Goal: Task Accomplishment & Management: Complete application form

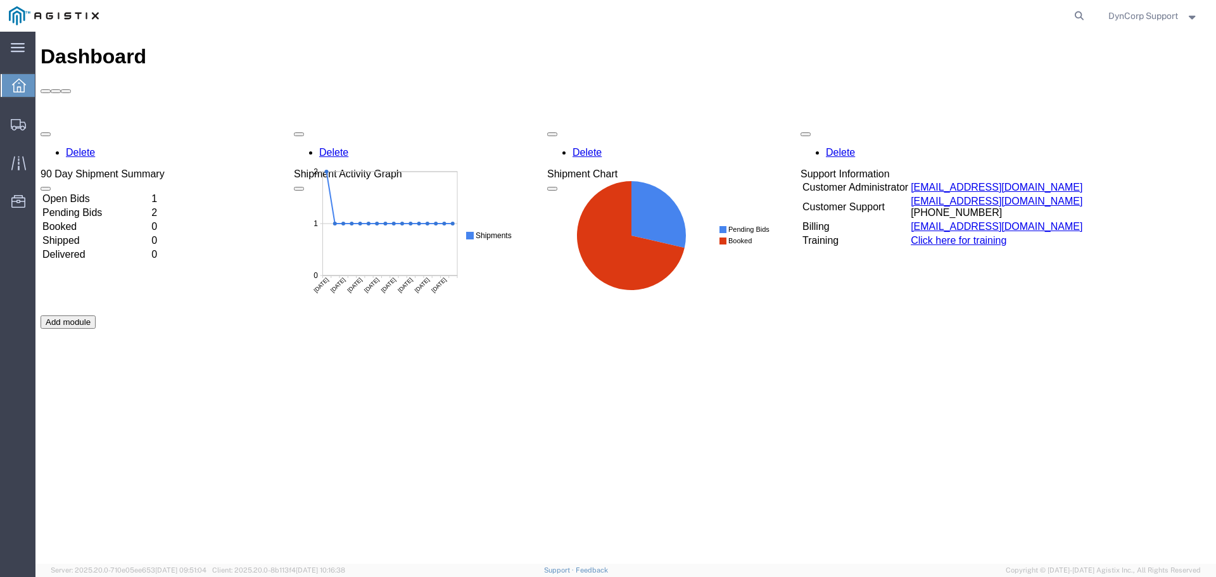
click at [92, 192] on td "Open Bids" at bounding box center [96, 198] width 108 height 13
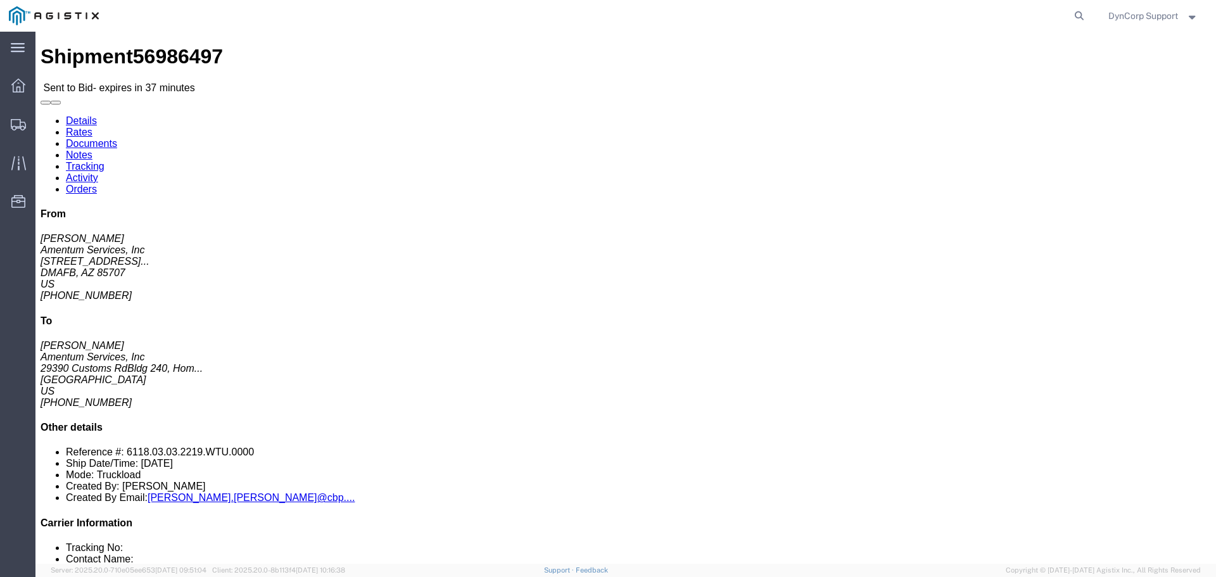
click button "button"
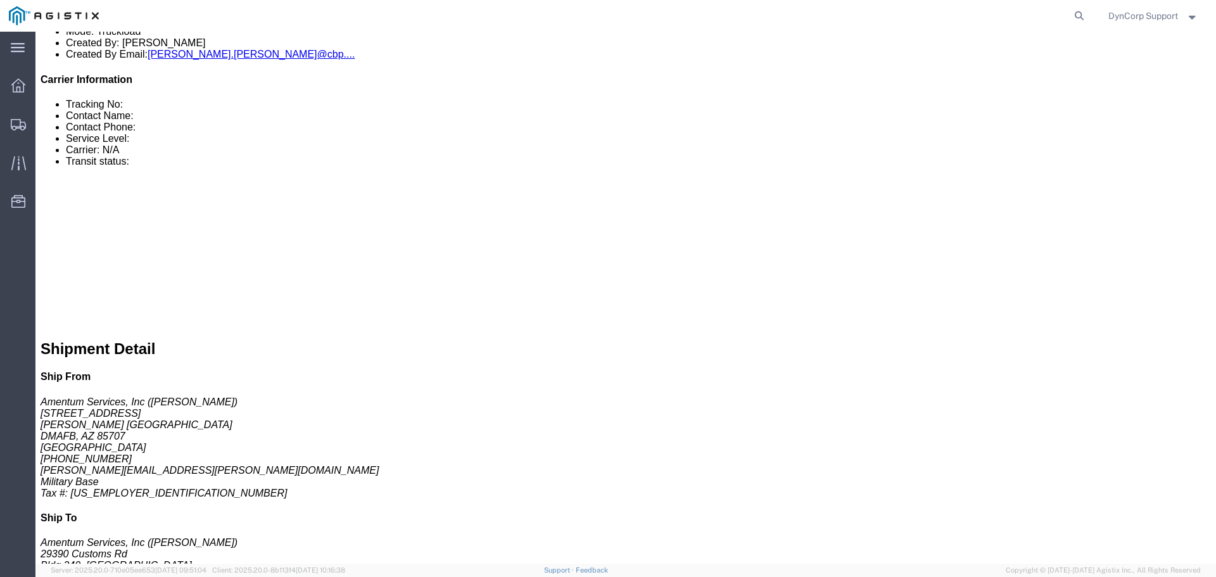
click link
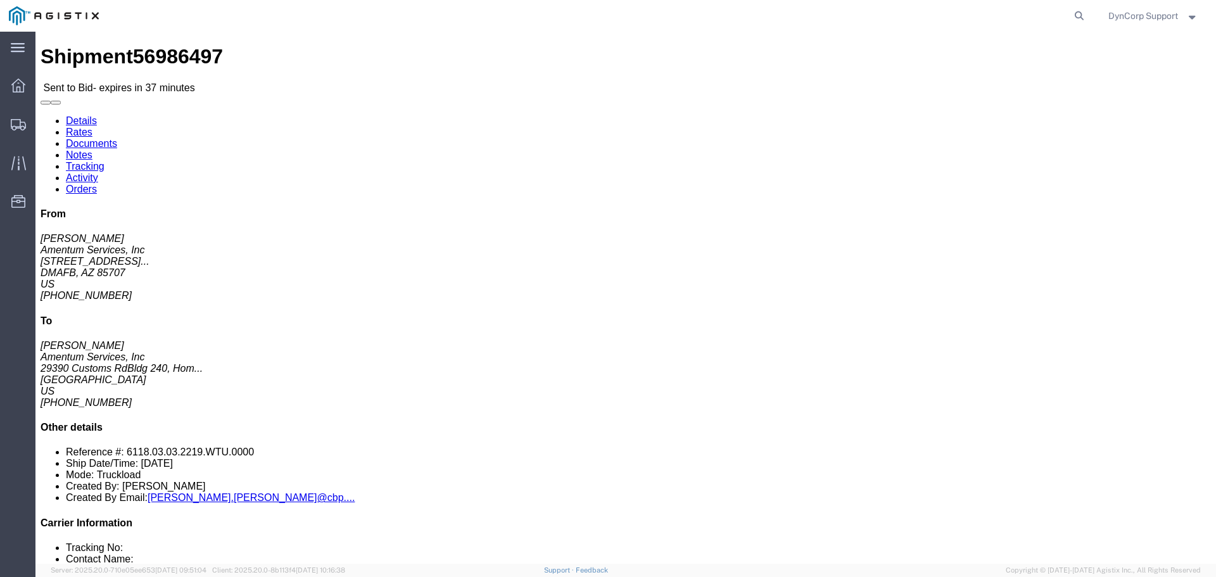
click link "Notes"
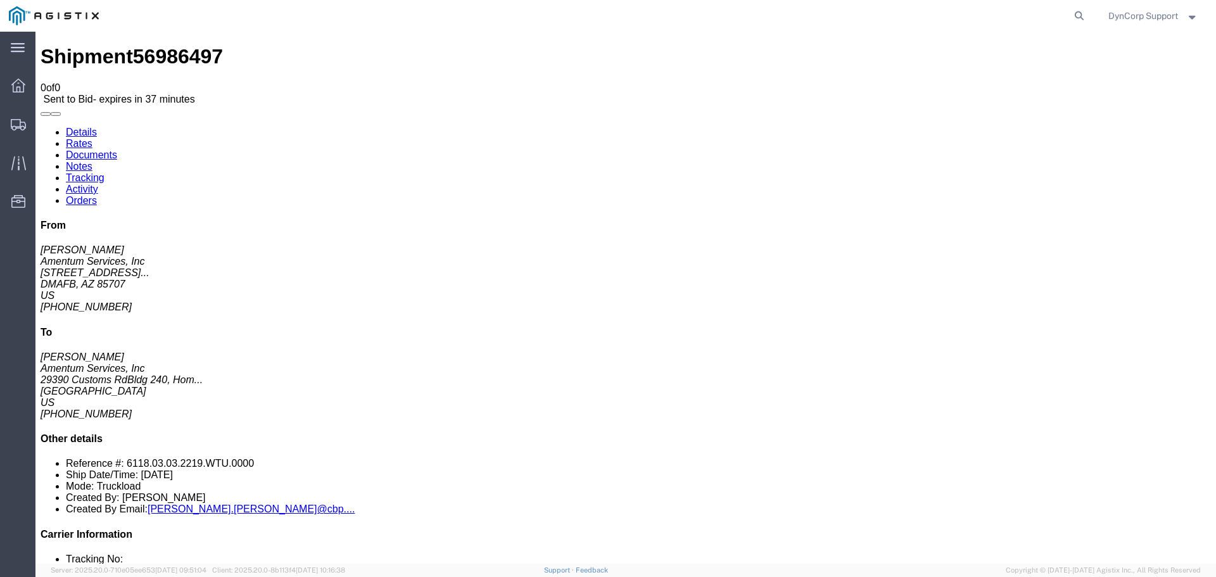
click at [72, 127] on link "Details" at bounding box center [81, 132] width 31 height 11
click span "56986497"
copy span "56986497"
click div "Ship From Amentum Services, Inc (Derrick Gory) 3501 S Flightline Rd, Bldg 1244 …"
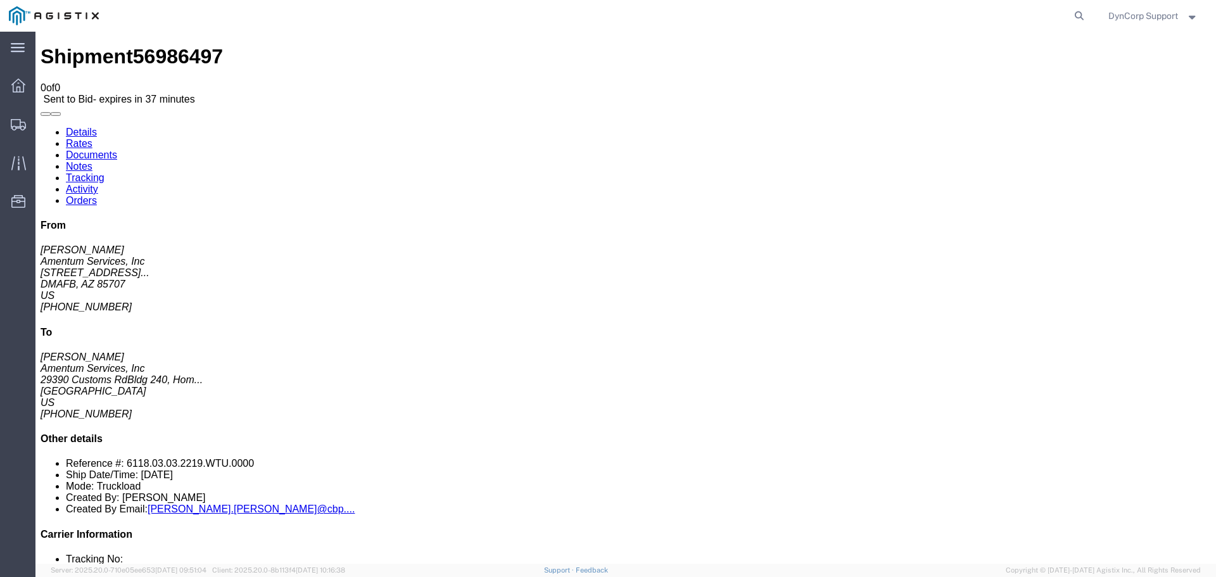
click button "button"
drag, startPoint x: 244, startPoint y: 162, endPoint x: 346, endPoint y: 159, distance: 102.6
click address "Amentum Services, Inc (Nancy Valdes) 29390 Customs Rd Bldg 240, Homestead Air R…"
copy address "HOMESTEAD, FL 33039"
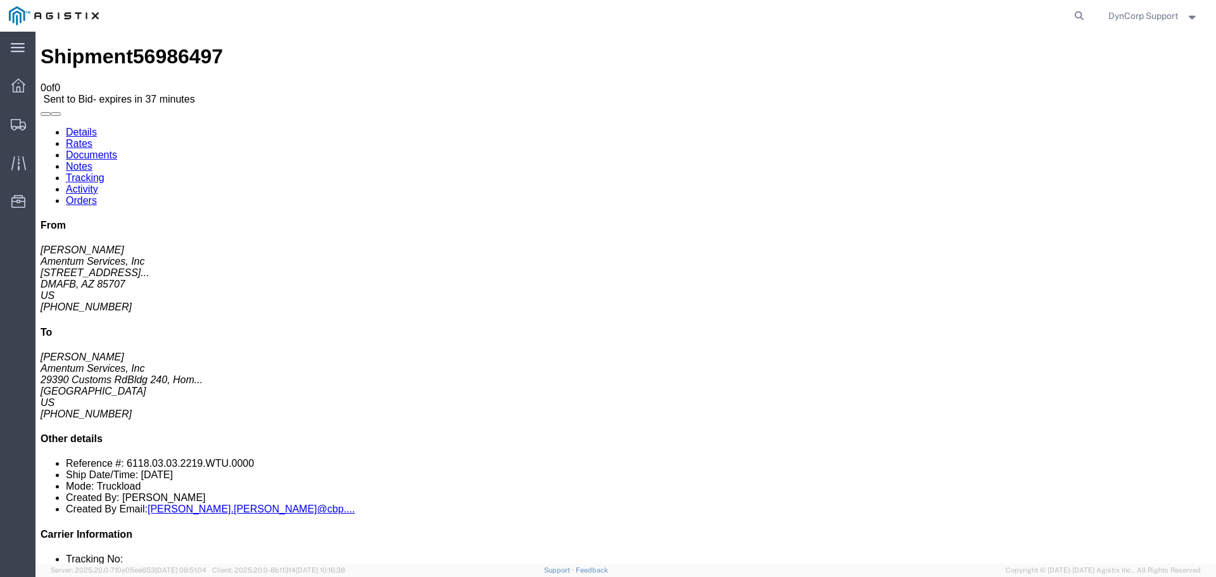
click div "Ship From Amentum Services, Inc (Derrick Gory) 3501 S Flightline Rd, Bldg 1244 …"
click div "Shipment Detail Ship From Amentum Services, Inc (Derrick Gory) 3501 S Flightlin…"
click button "button"
click icon "button"
click div "Shipment Detail Ship From Amentum Services, Inc (Derrick Gory) 3501 S Flightlin…"
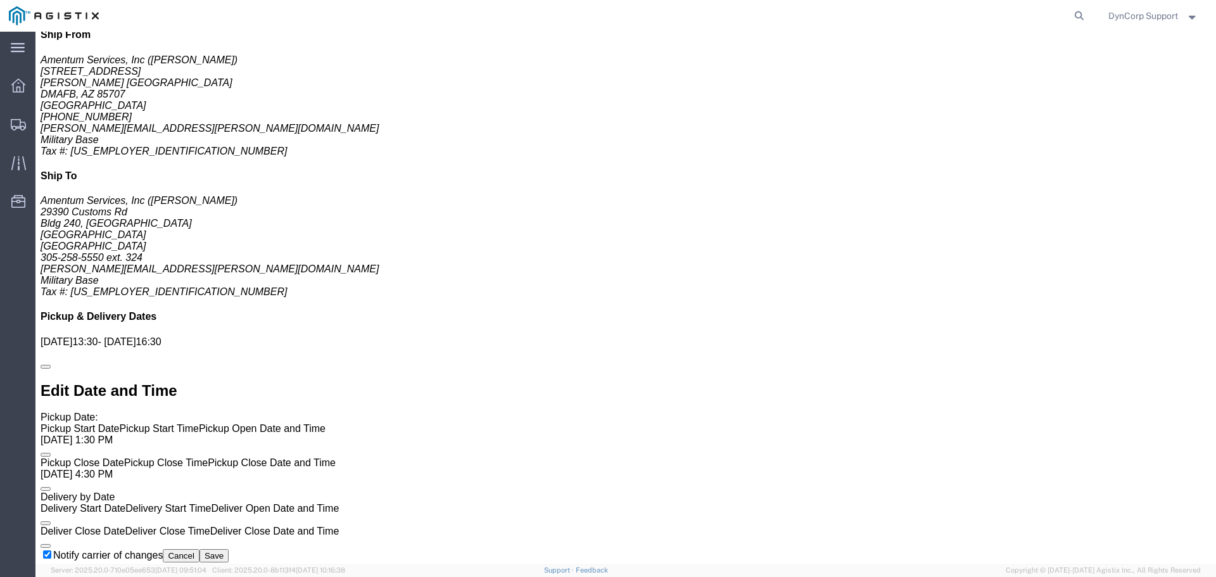
scroll to position [633, 0]
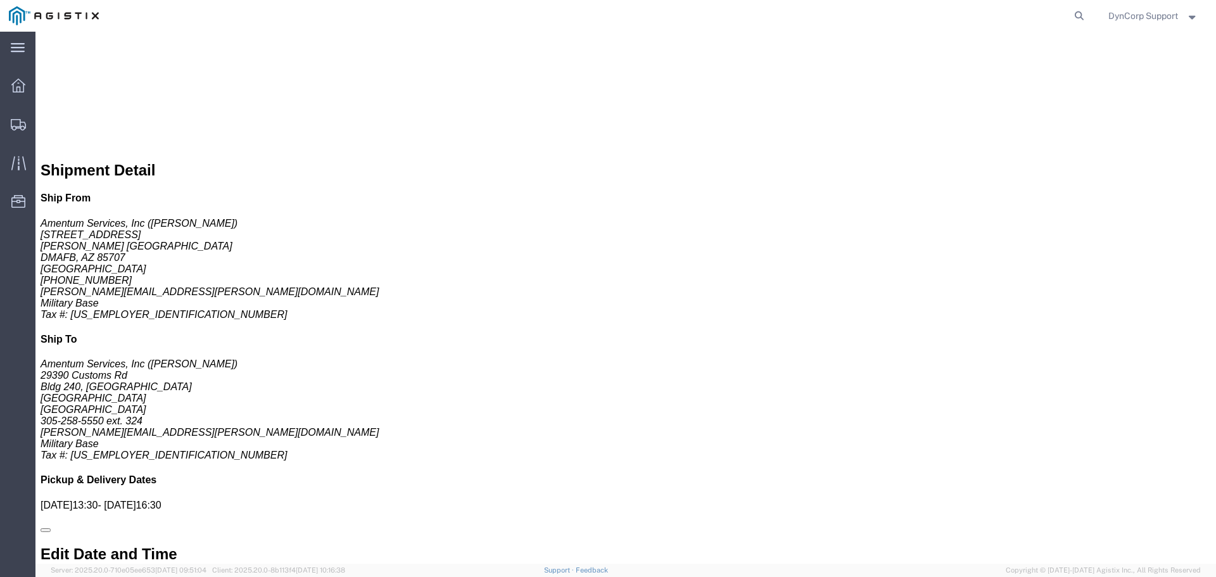
drag, startPoint x: 884, startPoint y: 218, endPoint x: 890, endPoint y: 232, distance: 15.3
click div "Route Details Unable to calculate mileage Total of 1 packages with 1 of 1 assig…"
click link
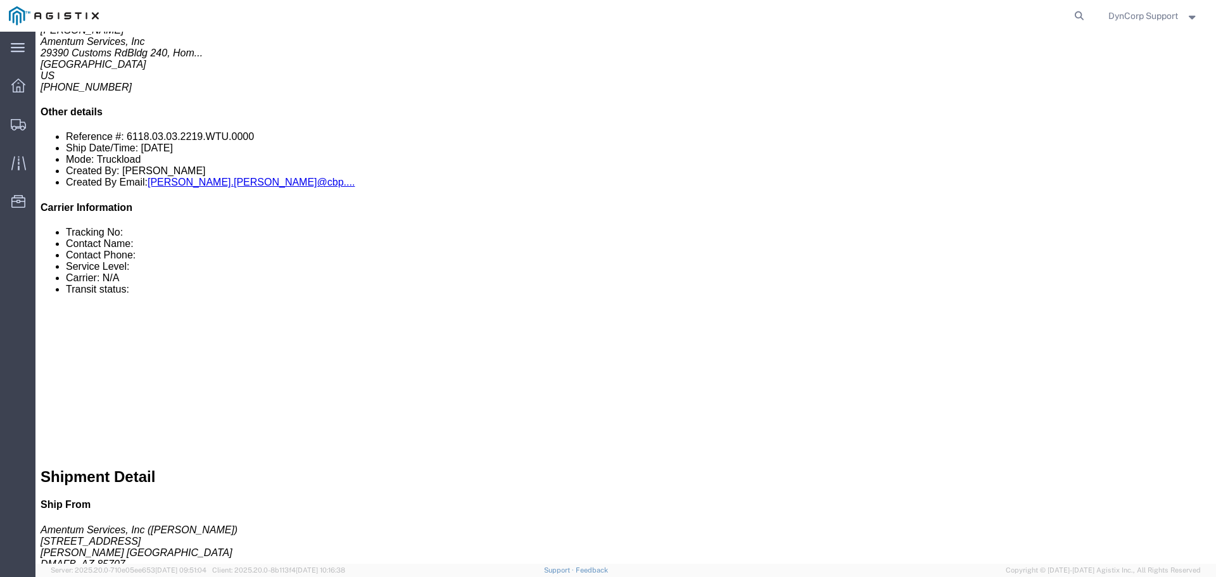
scroll to position [443, 0]
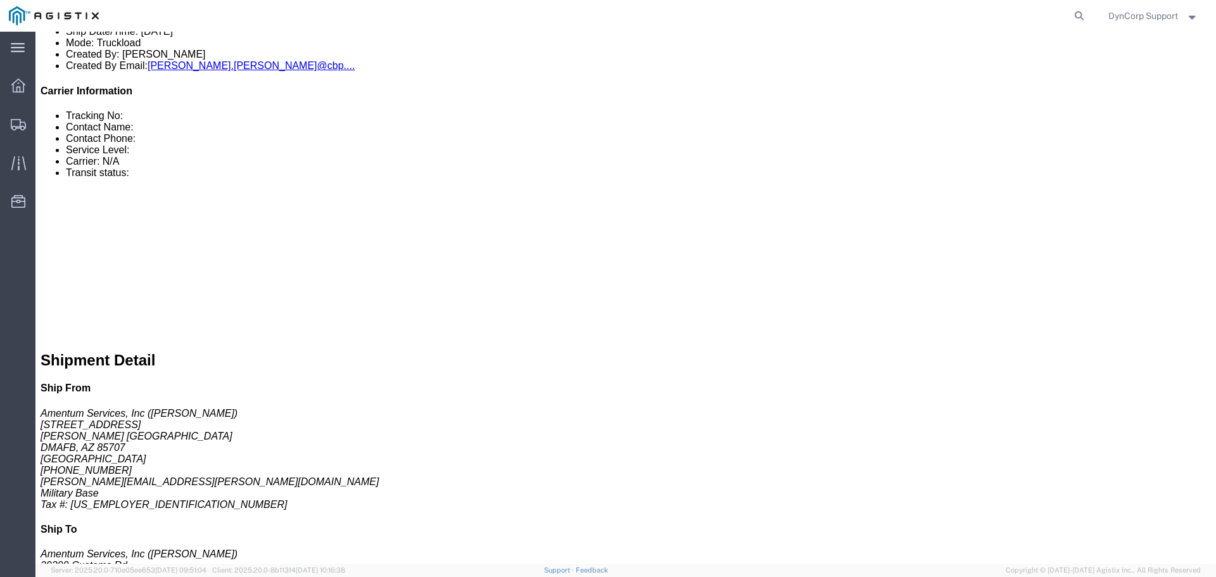
click link "Enter / Modify Bid"
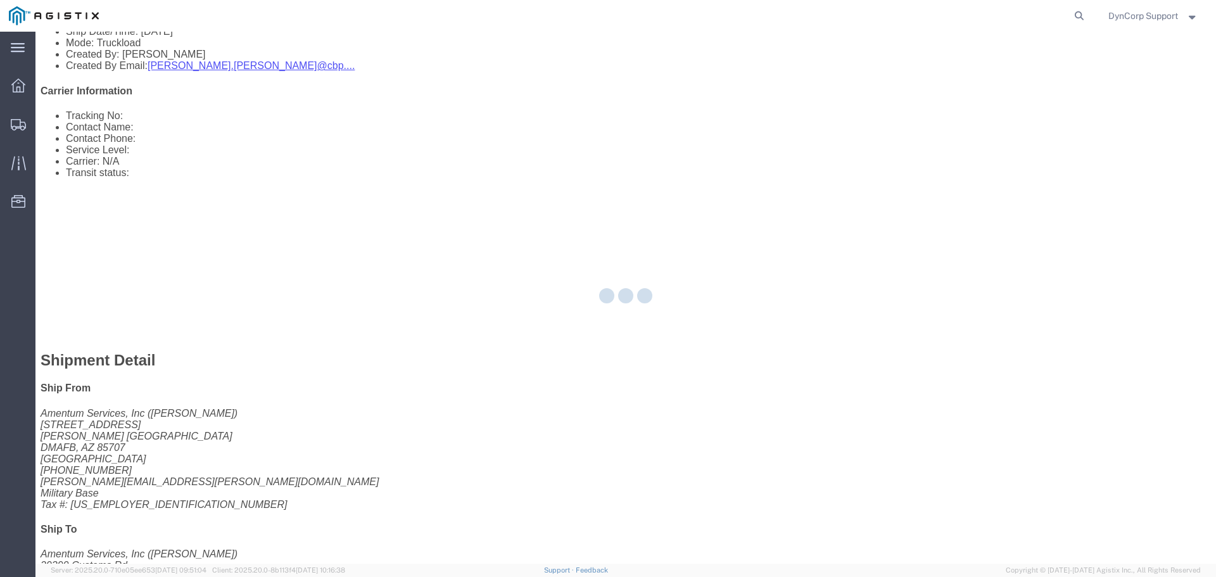
select select "3603"
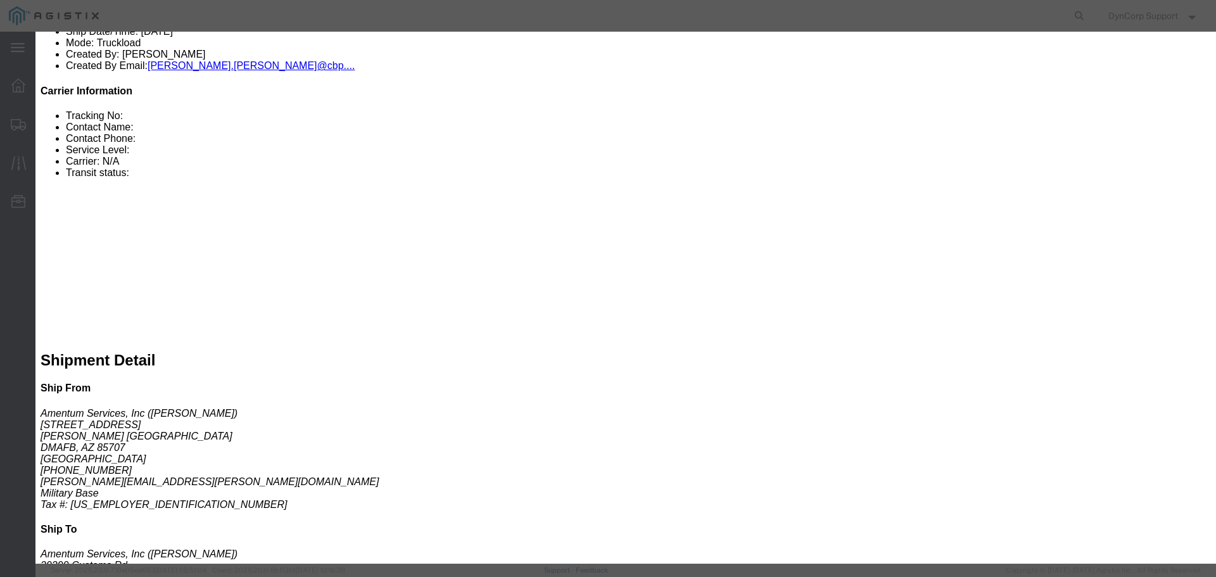
click input "text"
paste input "56986497"
type input "56986497"
drag, startPoint x: 658, startPoint y: 110, endPoint x: 657, endPoint y: 116, distance: 7.1
click select "Select LTL 5+ Day LTL Economy 3 - 5 Day Less than Truckload TL Standard 3 - 5 D…"
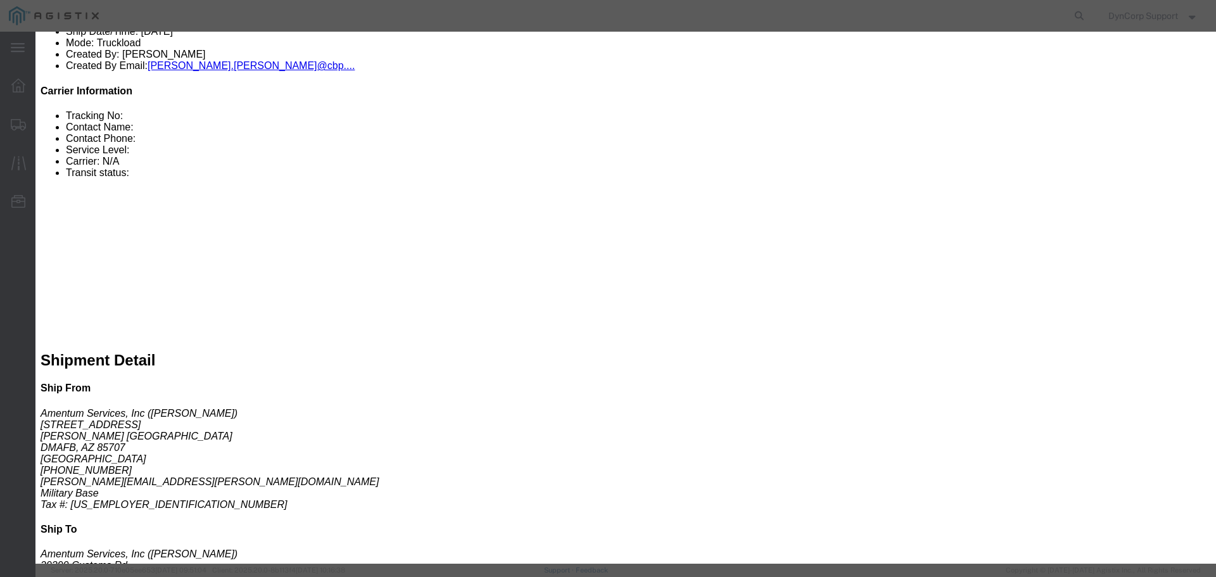
select select "29547"
click select "Select LTL 5+ Day LTL Economy 3 - 5 Day Less than Truckload TL Standard 3 - 5 D…"
click input "text"
paste input "56986497"
type input "56986497"
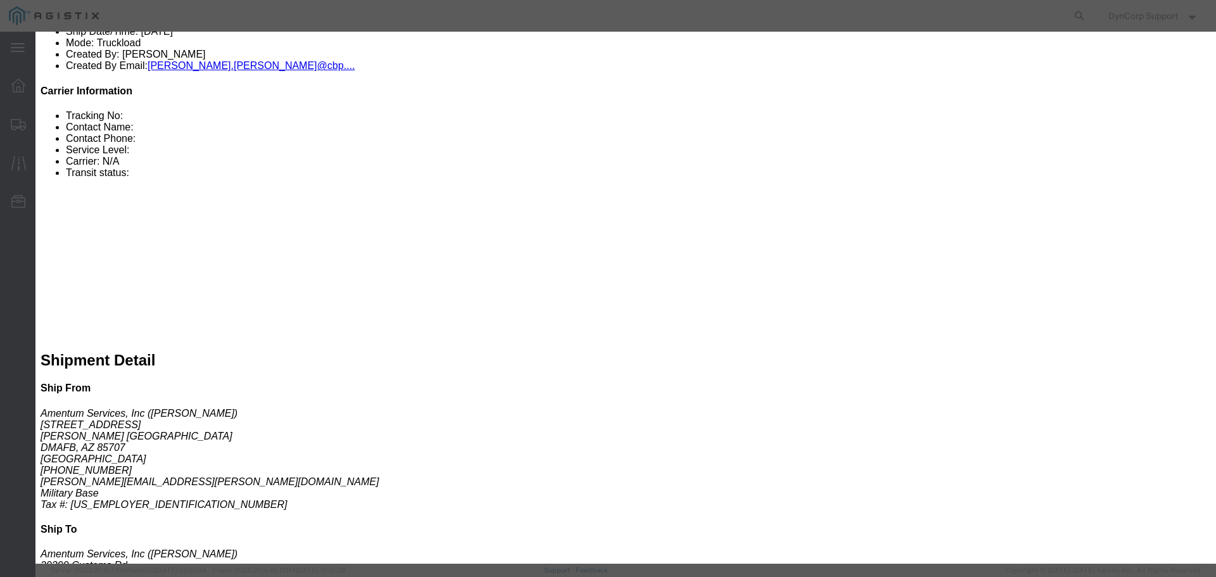
click select "Select Air Less than Truckload Multi-Leg Ocean Freight Rail Small Parcel Truckl…"
select select "TL"
click select "Select Air Less than Truckload Multi-Leg Ocean Freight Rail Small Parcel Truckl…"
click input "number"
type input "4880"
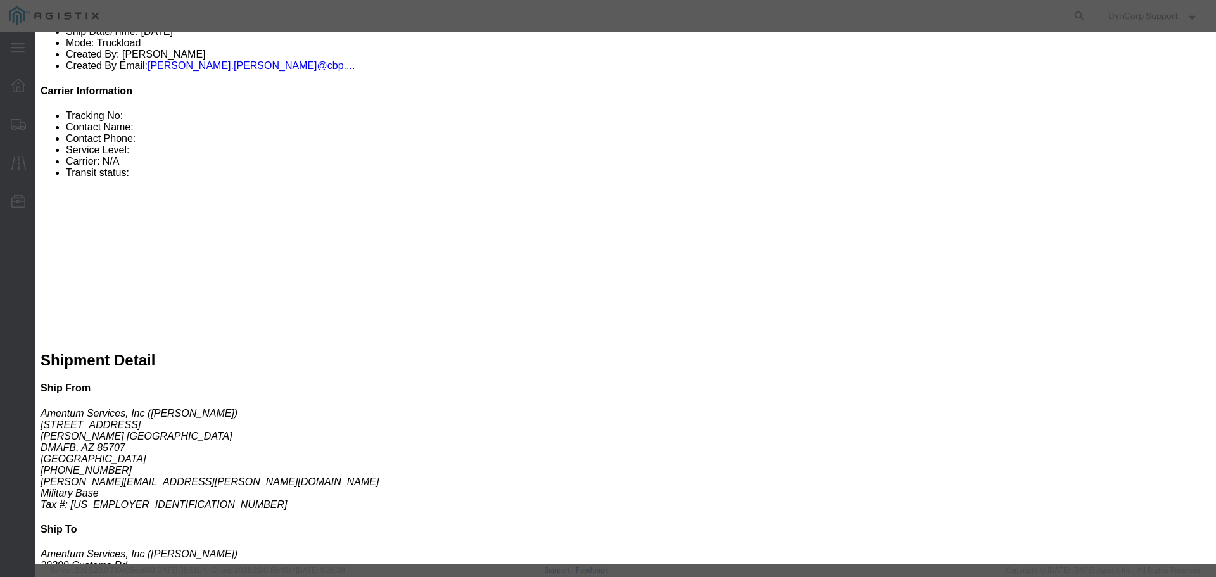
click h3 "Legs"
click button "Submit"
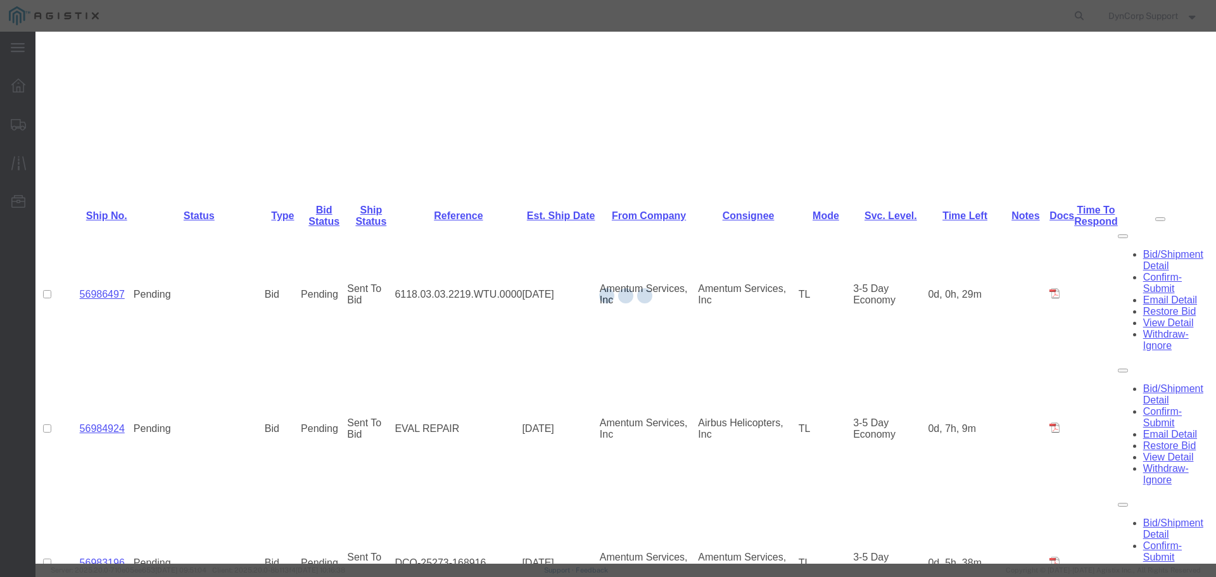
scroll to position [0, 0]
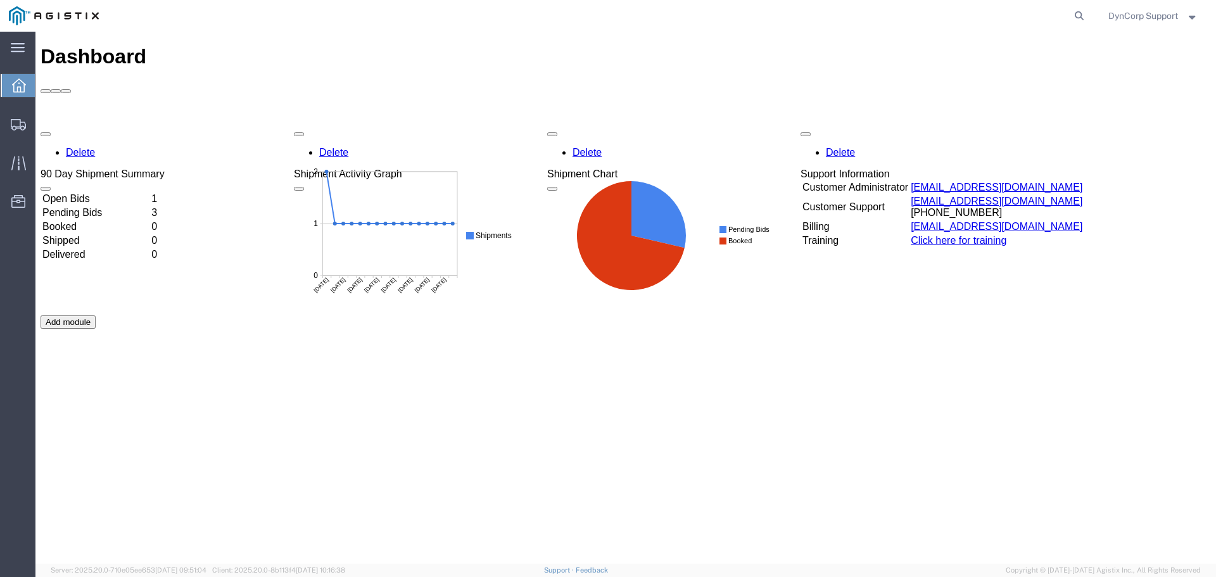
click at [77, 125] on div "Delete 90 Day Shipment Summary Open Bids 1 Pending Bids 3 Booked 0 Shipped 0 De…" at bounding box center [626, 315] width 1170 height 380
click at [84, 192] on td "Open Bids" at bounding box center [96, 198] width 108 height 13
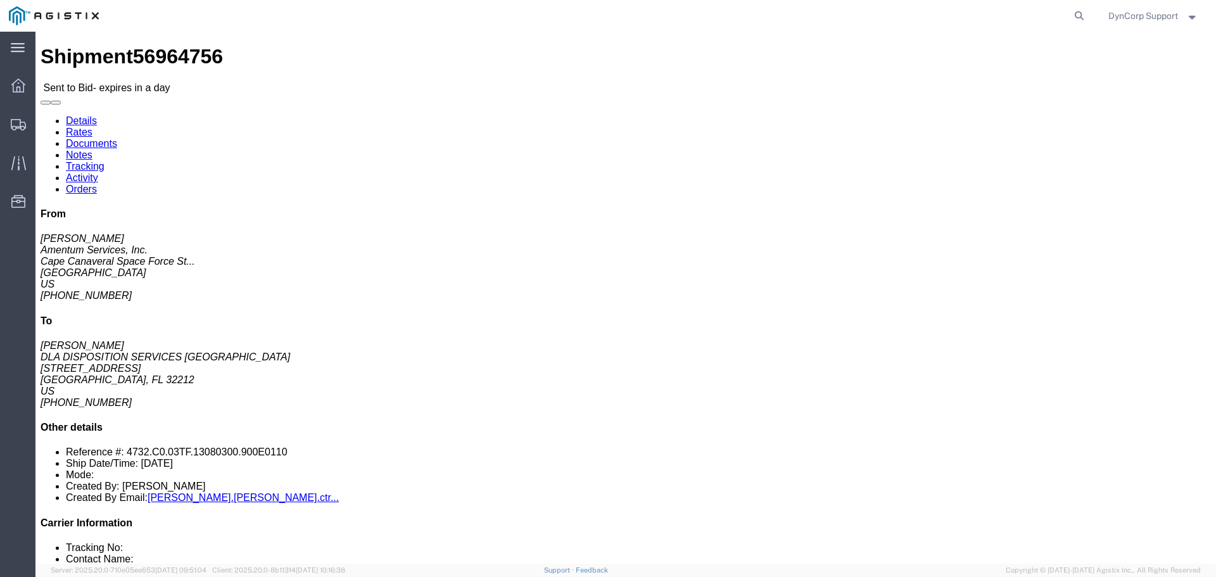
click button "button"
click link "Notes"
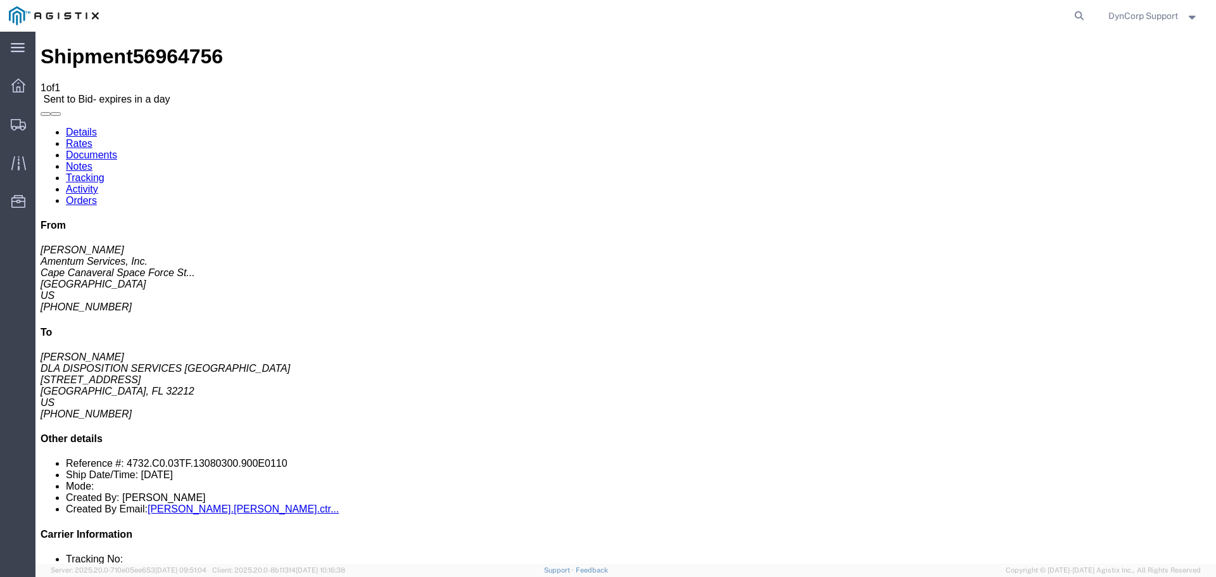
click at [75, 127] on link "Details" at bounding box center [81, 132] width 31 height 11
click div "1 Your Packaging Total weight: 14000.00 LBS Dimensions: L 189.00 x W 100.00 x H…"
click link "Documents"
click at [92, 161] on link "Notes" at bounding box center [79, 166] width 27 height 11
click at [87, 127] on link "Details" at bounding box center [81, 132] width 31 height 11
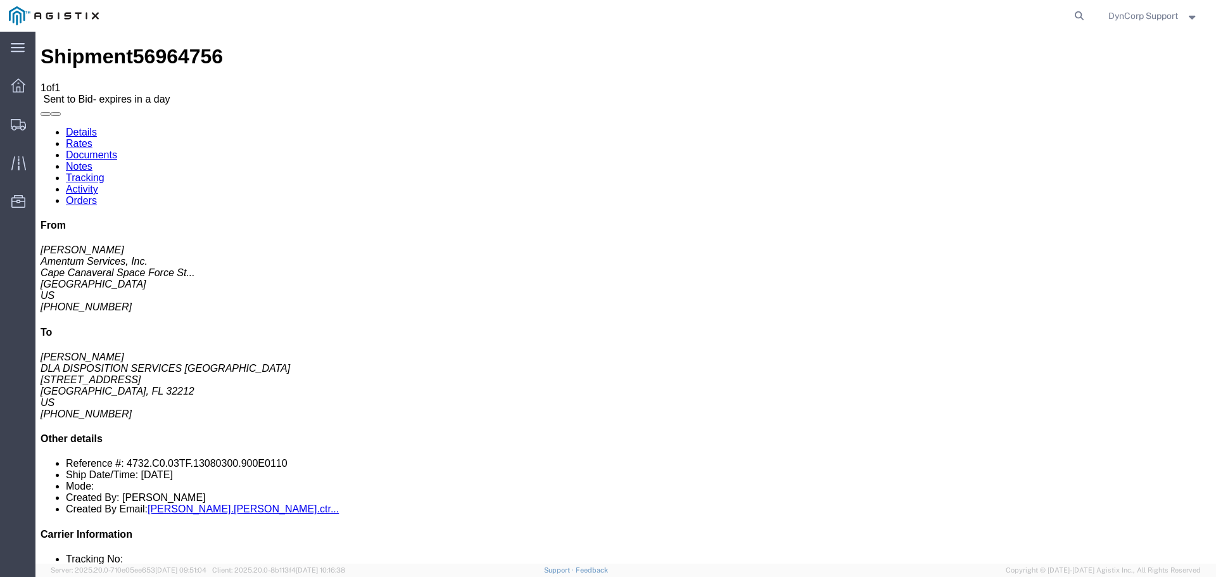
click button "button"
click div "Shipment Detail Ship From Amentum Services, Inc. ([PERSON_NAME]) [GEOGRAPHIC_DA…"
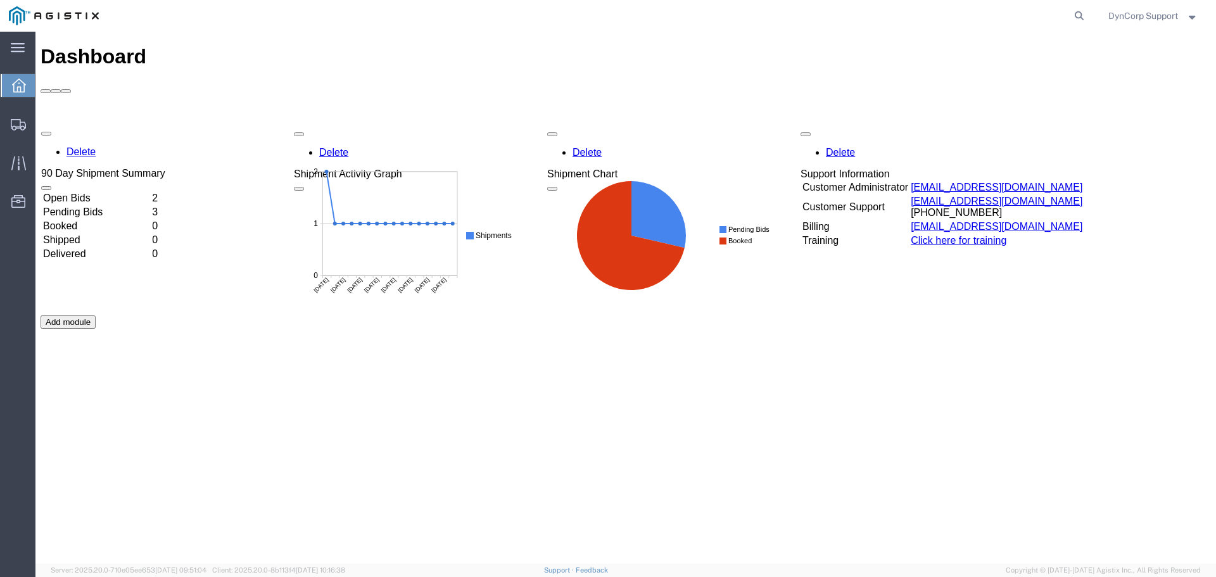
click at [69, 125] on div "Delete 90 Day Shipment Summary Open Bids 2 Pending Bids 3 Booked 0 Shipped 0 De…" at bounding box center [626, 315] width 1170 height 380
click at [82, 192] on td "Open Bids" at bounding box center [96, 198] width 108 height 13
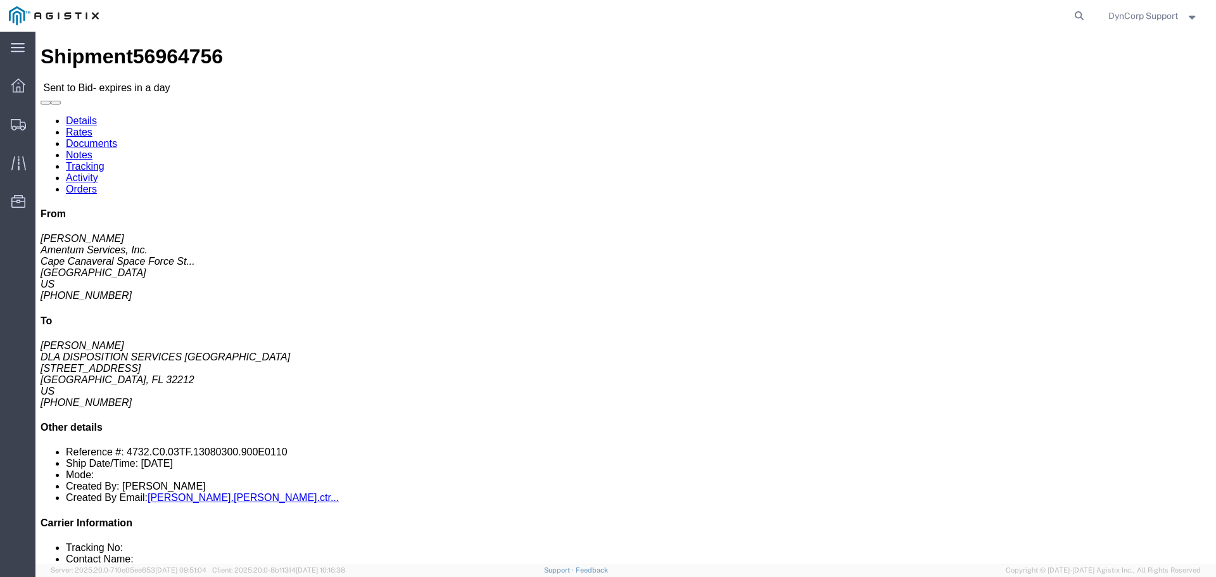
click link "Enter / Modify Bid"
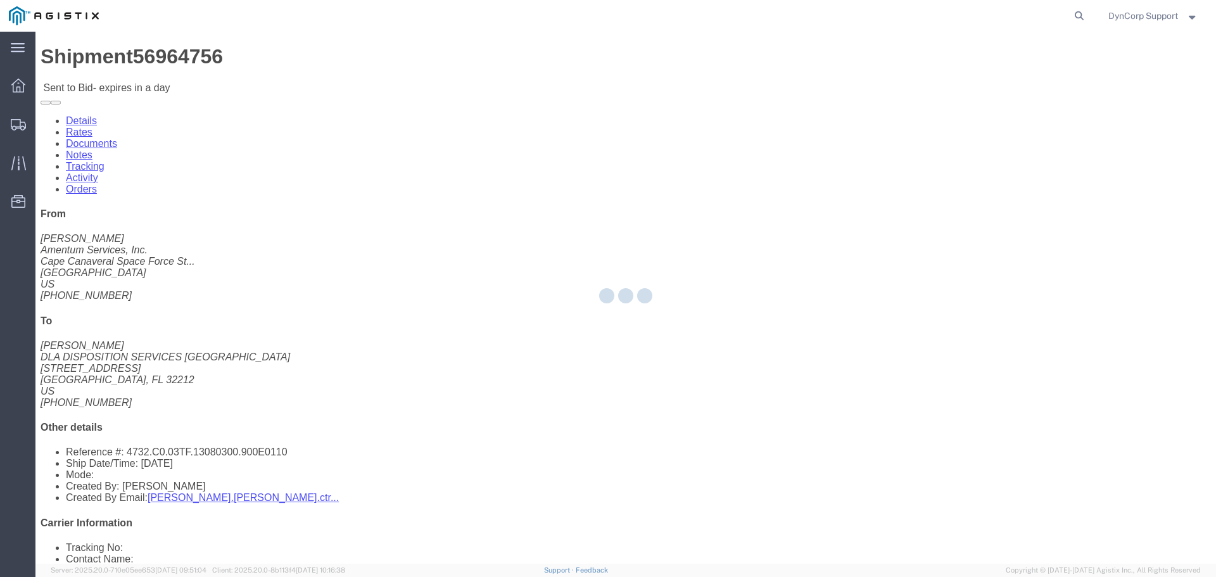
select select "3603"
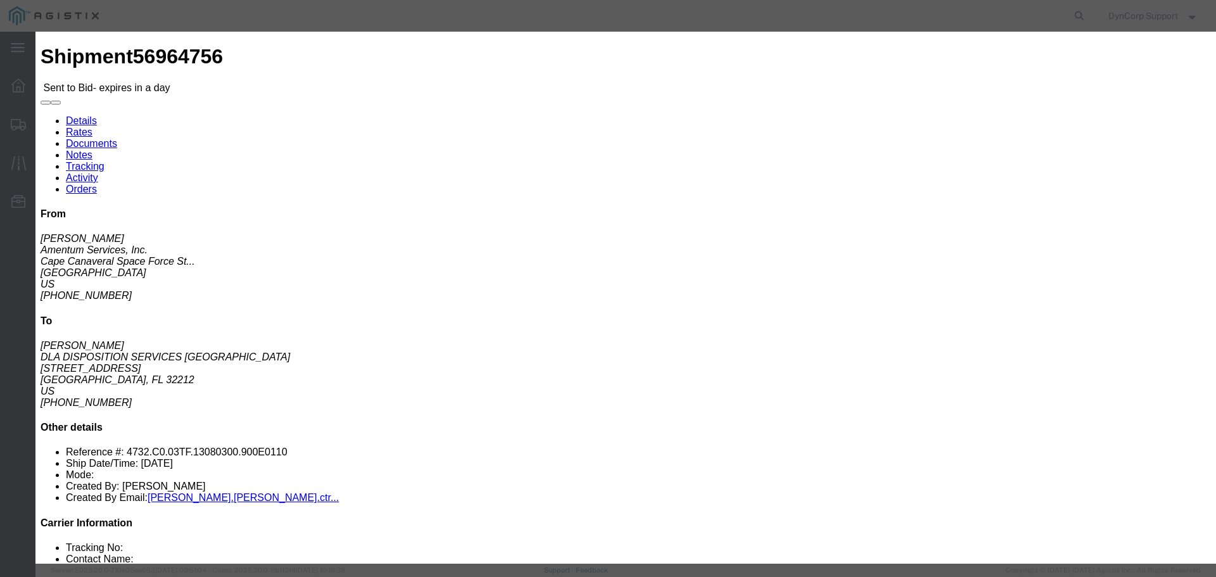
click icon "button"
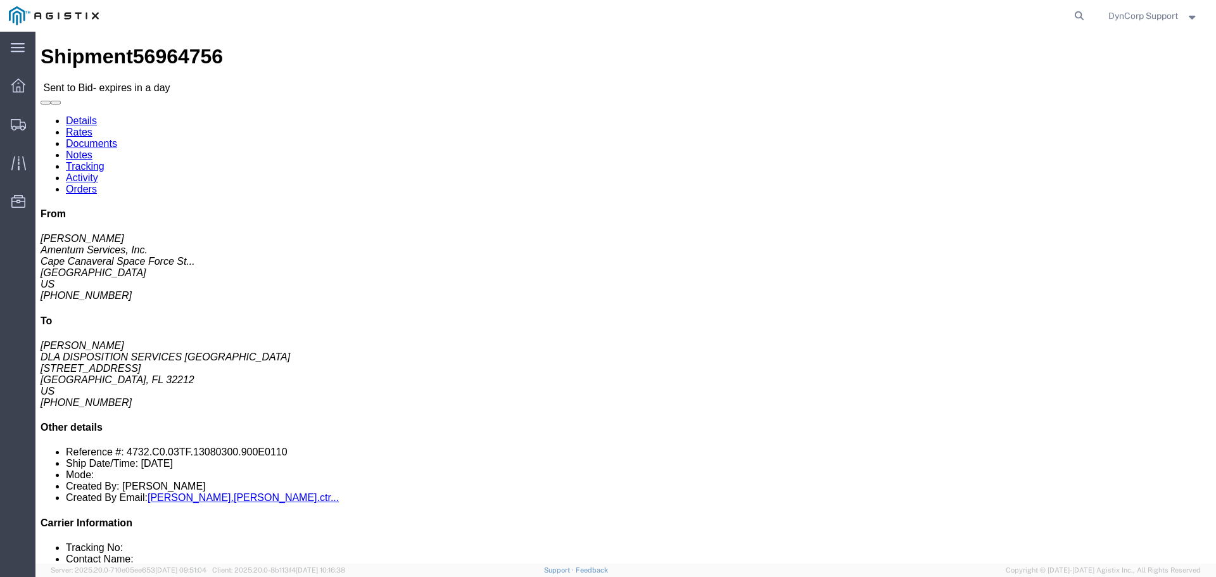
click span "56964756"
copy span "56964756"
click span "56964756"
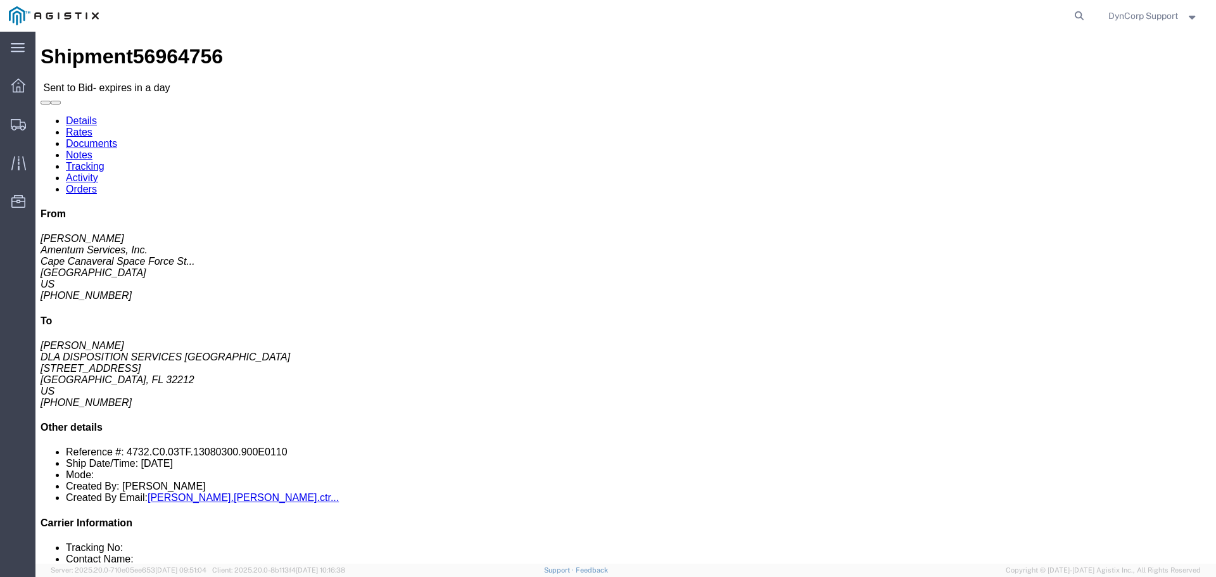
click div "Ship From Amentum Services, Inc. (Patrick Fitts) Cape Canaveral Space Force Sta…"
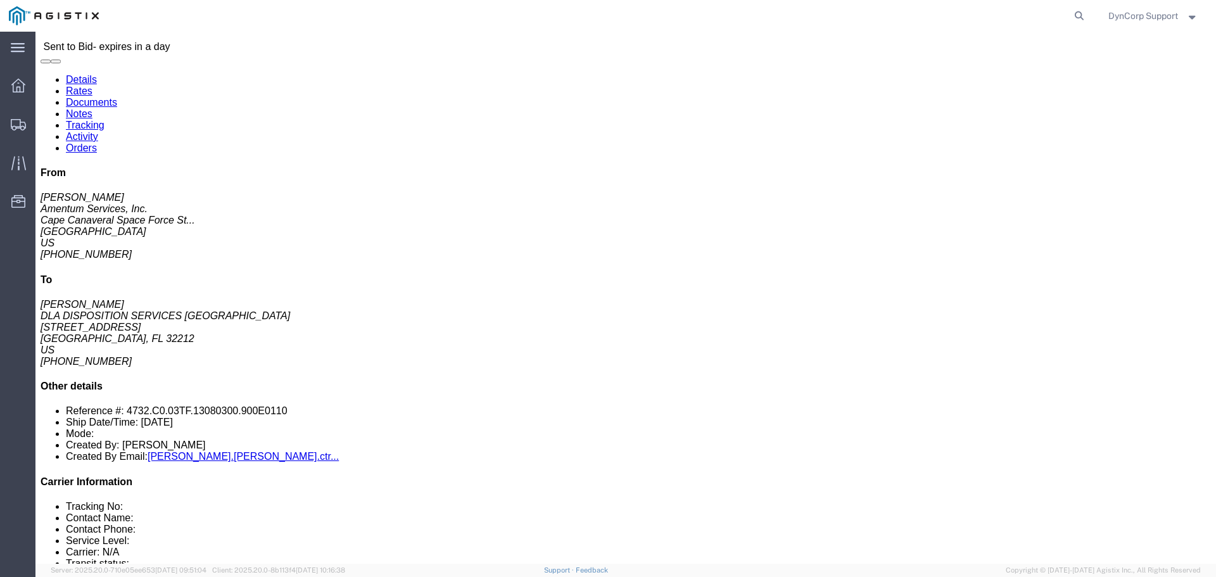
scroll to position [63, 0]
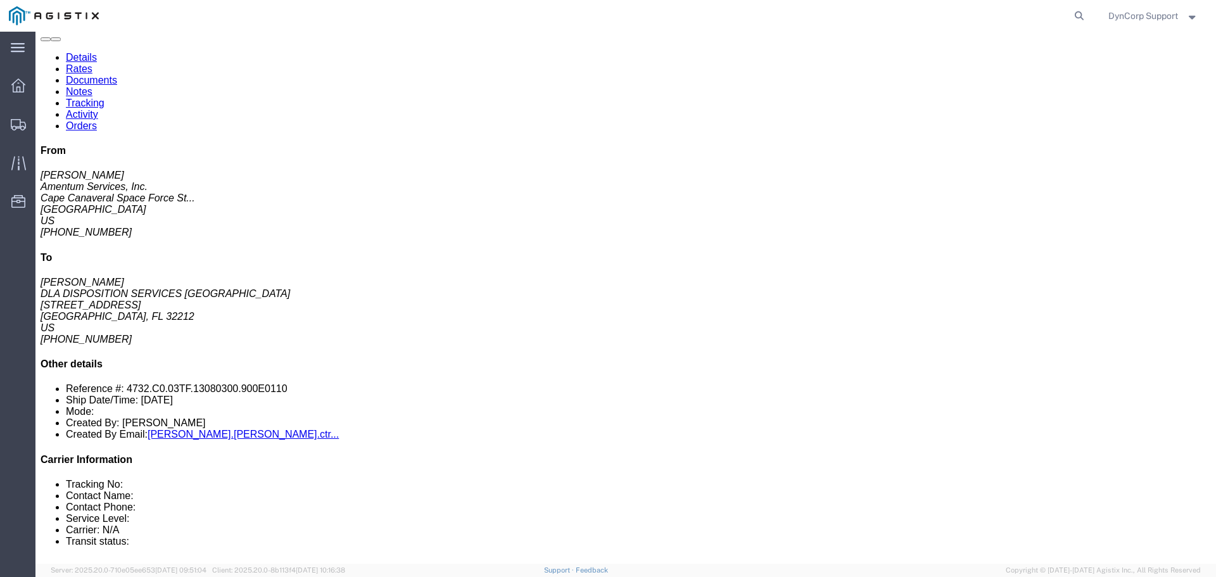
click link "Enter / Modify Bid"
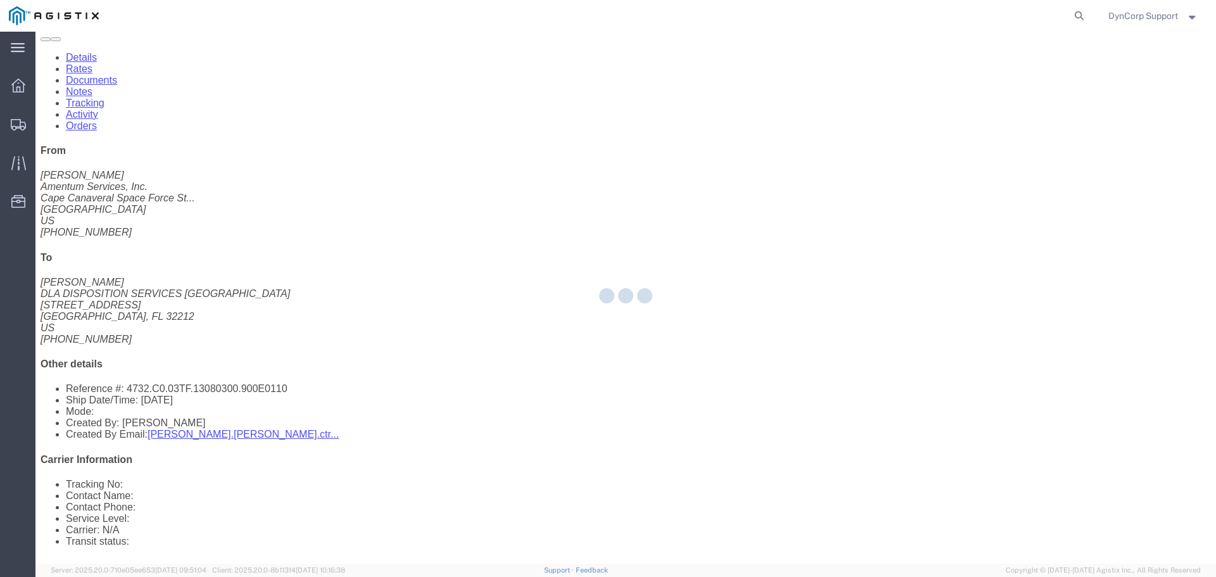
select select "3603"
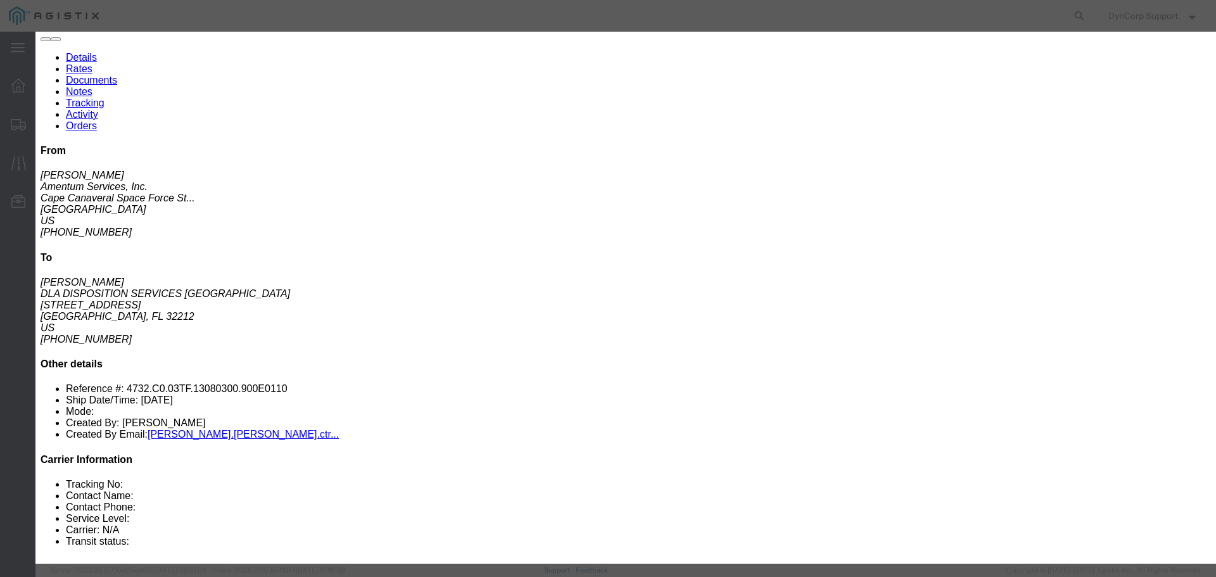
drag, startPoint x: 400, startPoint y: 143, endPoint x: 527, endPoint y: 142, distance: 127.9
click input "text"
paste input "56964756"
type input "56964756"
click select "Select LTL 5+ Day LTL Economy 3 - 5 Day Less than Truckload TL Standard 3 - 5 D…"
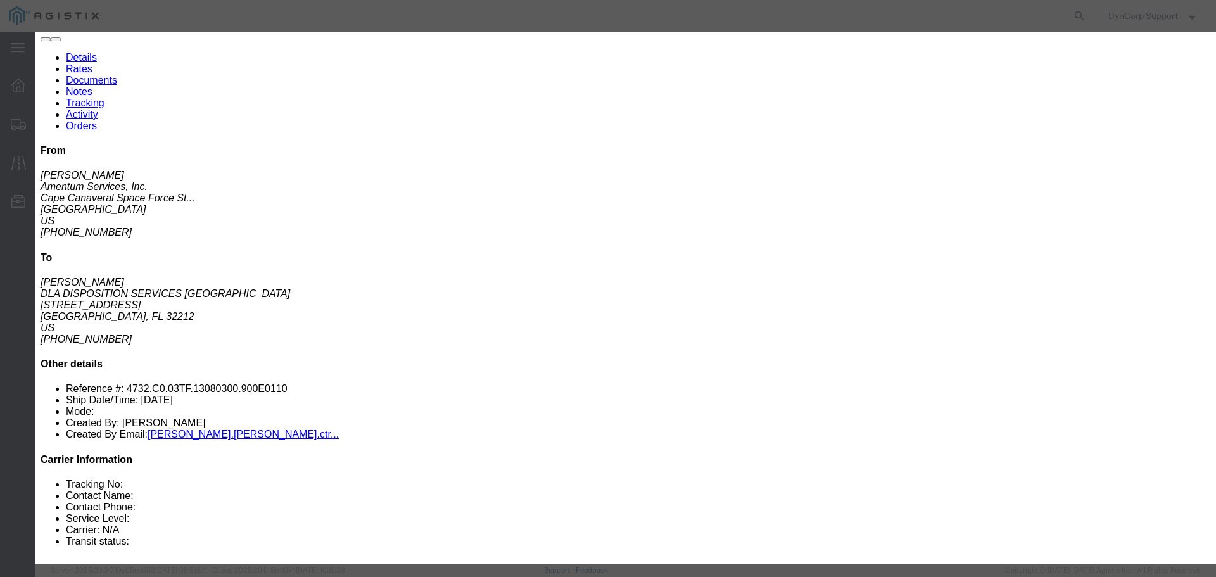
select select "29547"
click select "Select LTL 5+ Day LTL Economy 3 - 5 Day Less than Truckload TL Standard 3 - 5 D…"
click input "text"
paste input "56964756"
type input "56964756"
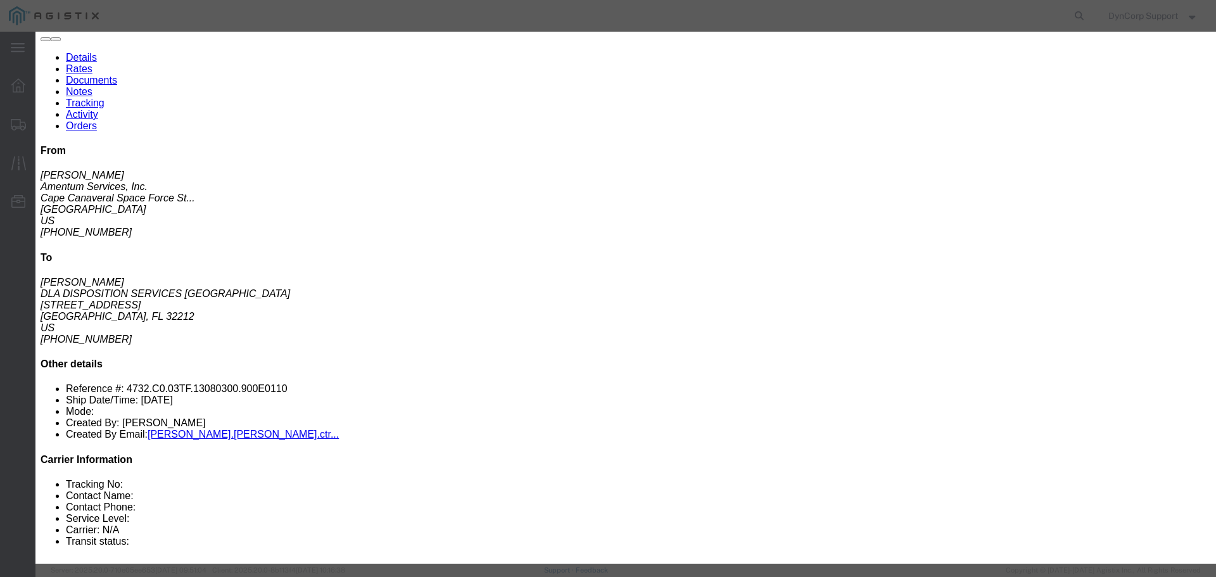
click select "Select Air Less than Truckload Multi-Leg Ocean Freight Rail Small Parcel Truckl…"
select select "TL"
click select "Select Air Less than Truckload Multi-Leg Ocean Freight Rail Small Parcel Truckl…"
click input "number"
type input "1600"
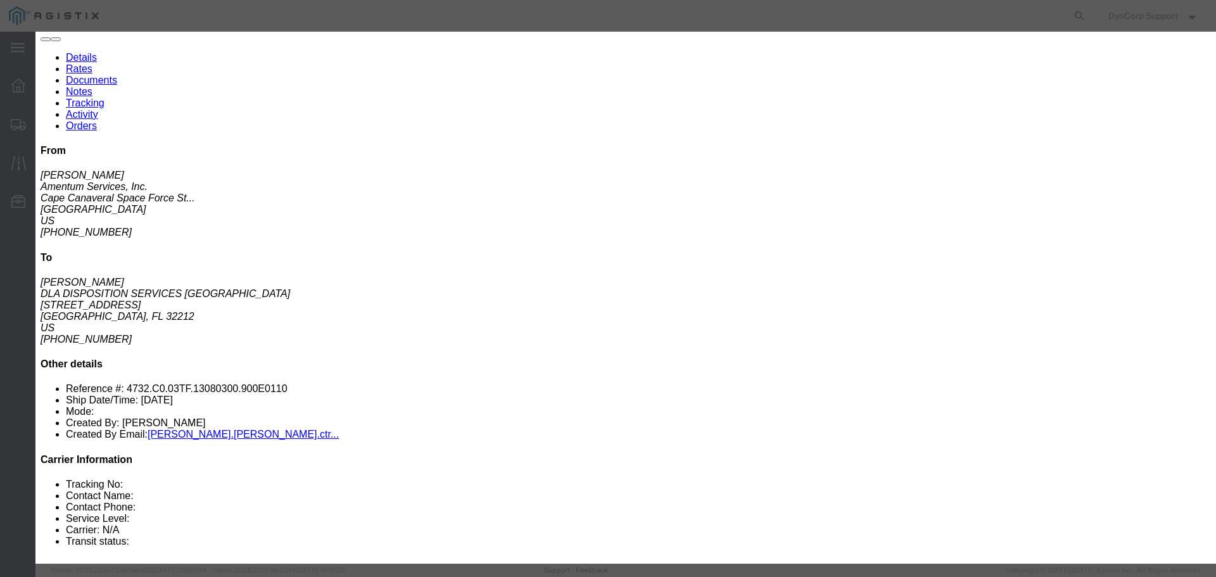
click div "Add charge"
click button "Submit"
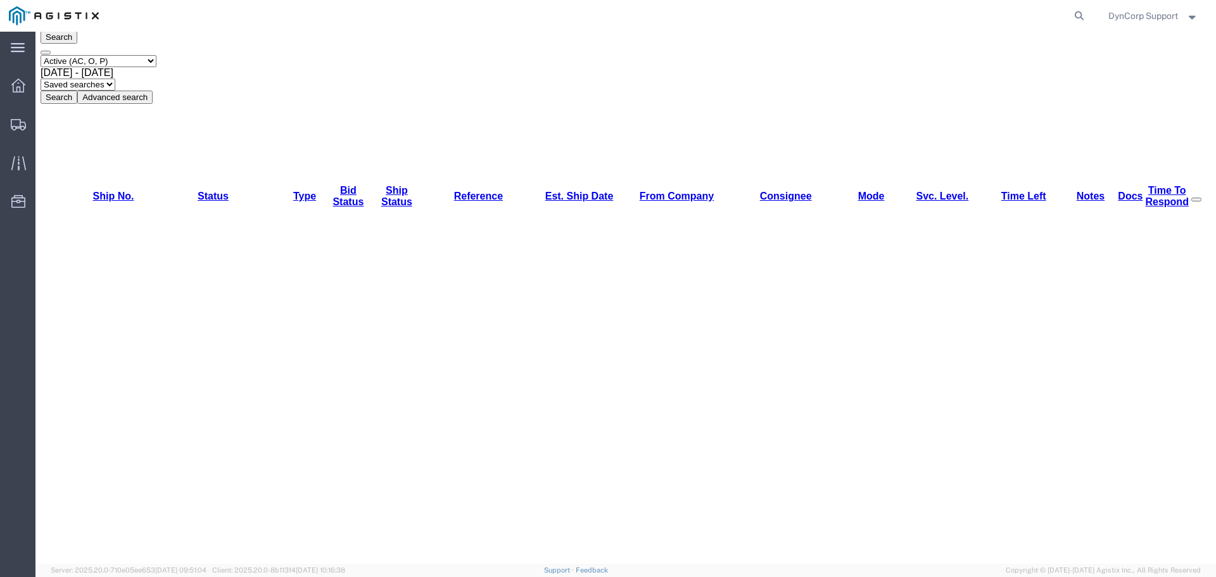
scroll to position [0, 0]
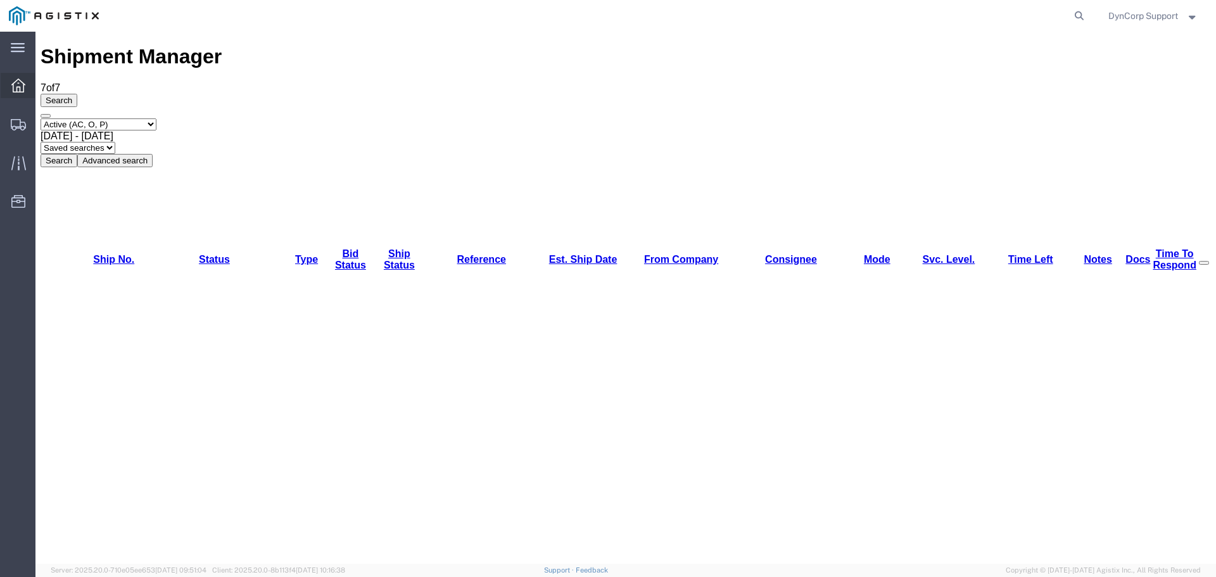
click at [21, 89] on icon at bounding box center [18, 86] width 14 height 14
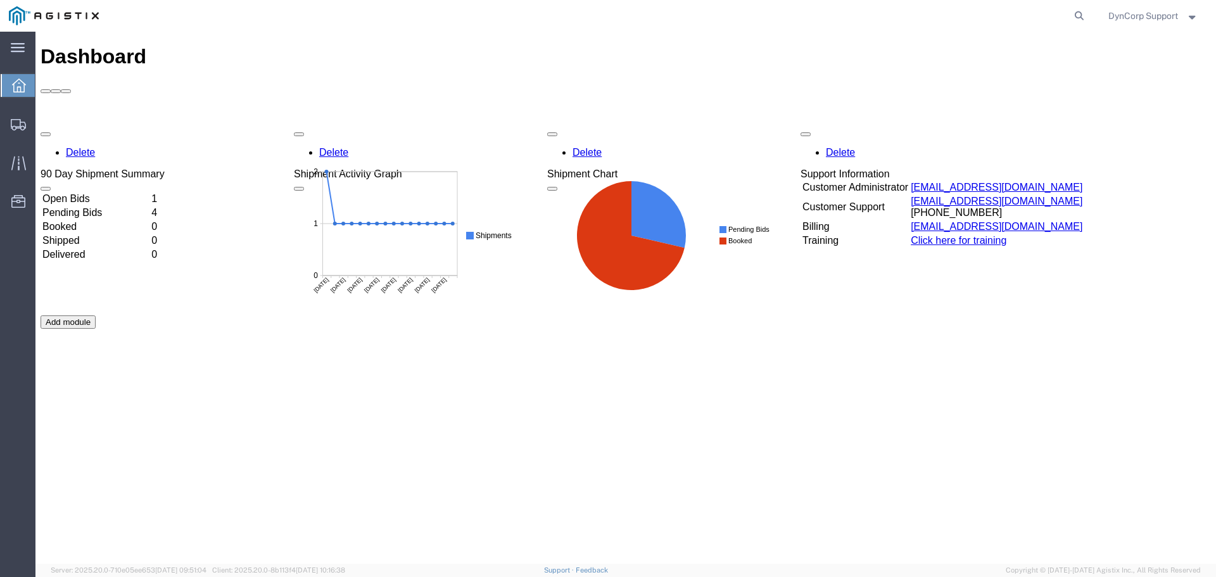
click at [85, 125] on div "Delete 90 Day Shipment Summary Open Bids 1 Pending Bids 4 Booked 0 Shipped 0 De…" at bounding box center [626, 315] width 1170 height 380
click at [79, 192] on td "Open Bids" at bounding box center [96, 198] width 108 height 13
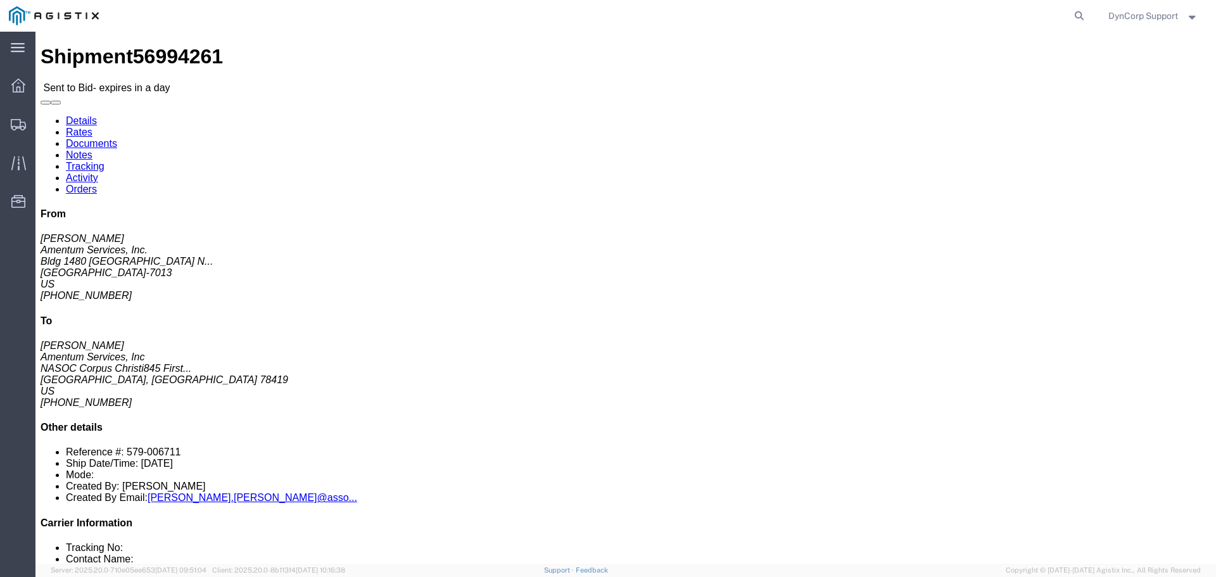
click button "button"
click link "Notes"
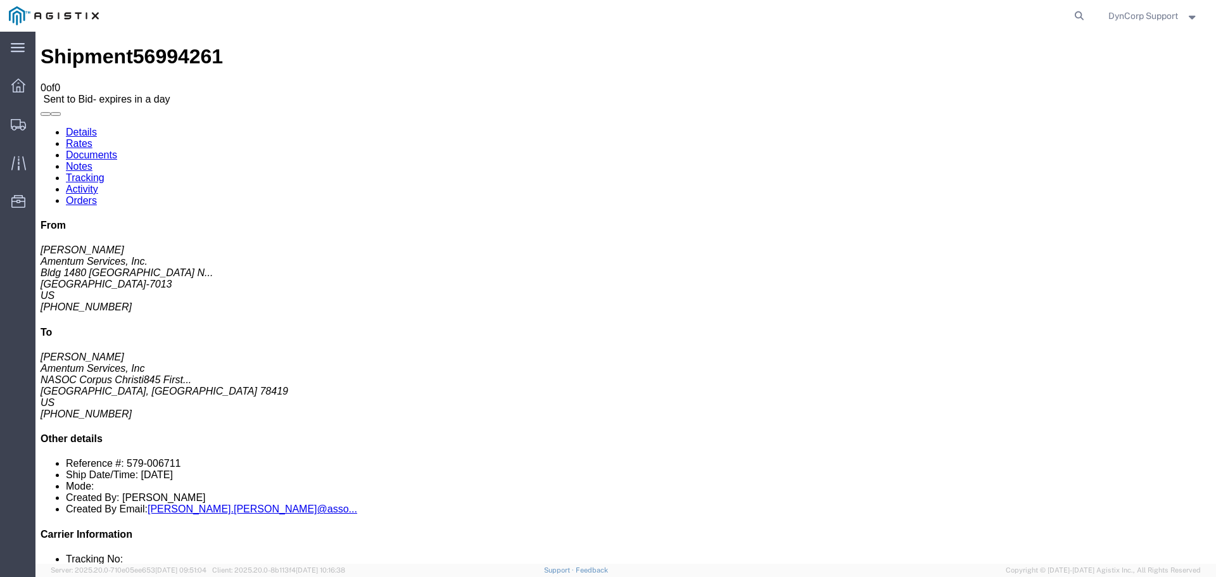
click at [117, 149] on link "Documents" at bounding box center [91, 154] width 51 height 11
click at [70, 127] on link "Details" at bounding box center [81, 132] width 31 height 11
click span "56994261"
copy span "56994261"
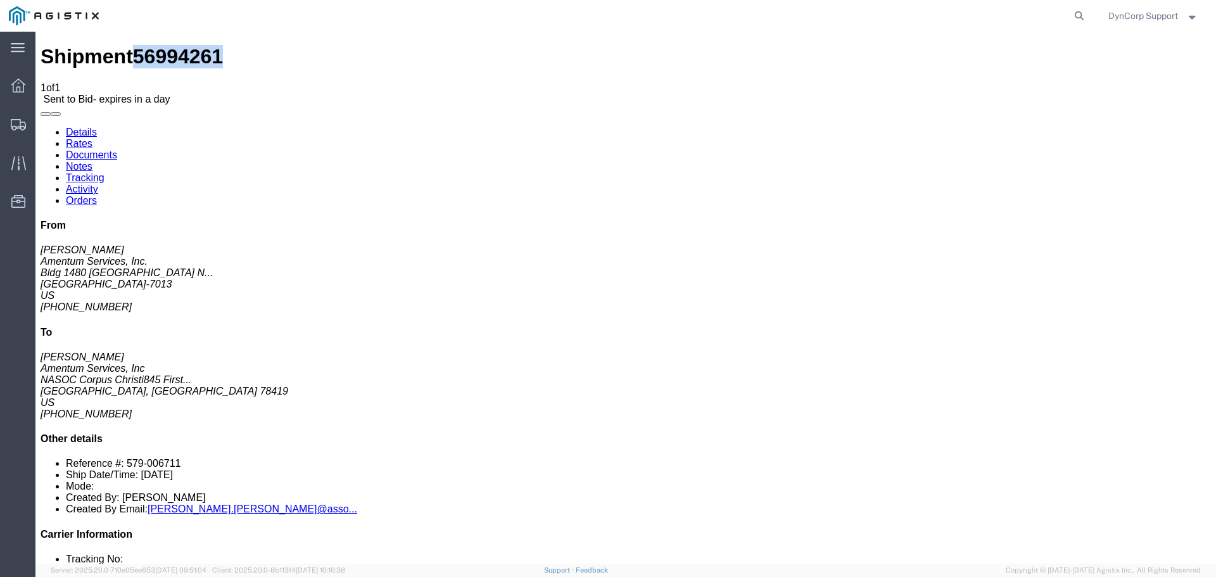
click button "button"
click link "Enter / Modify Bid"
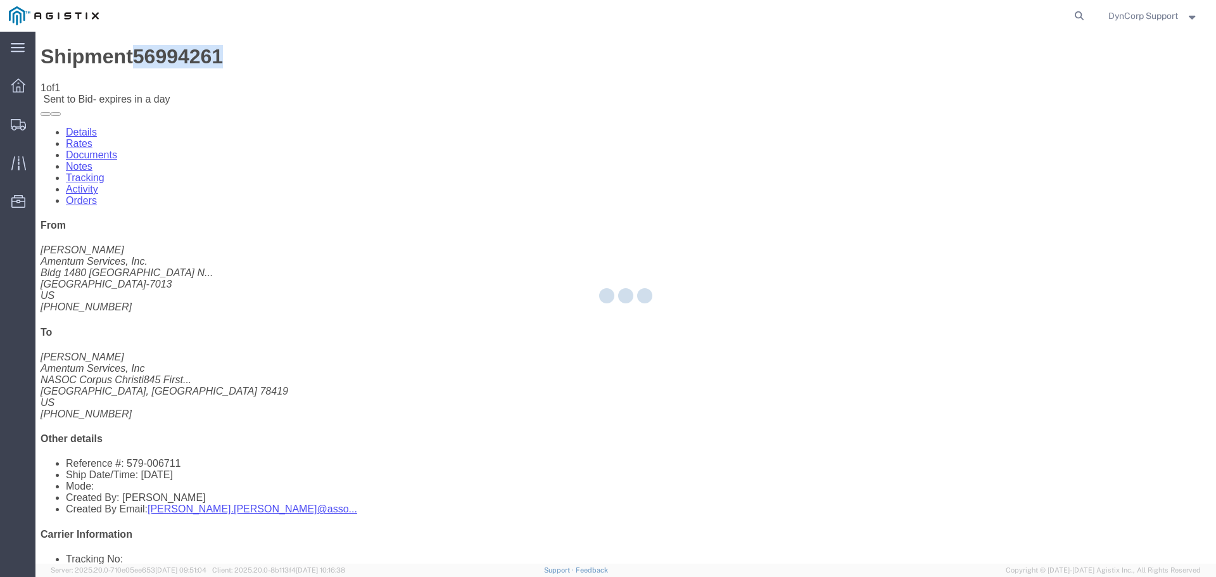
select select "3603"
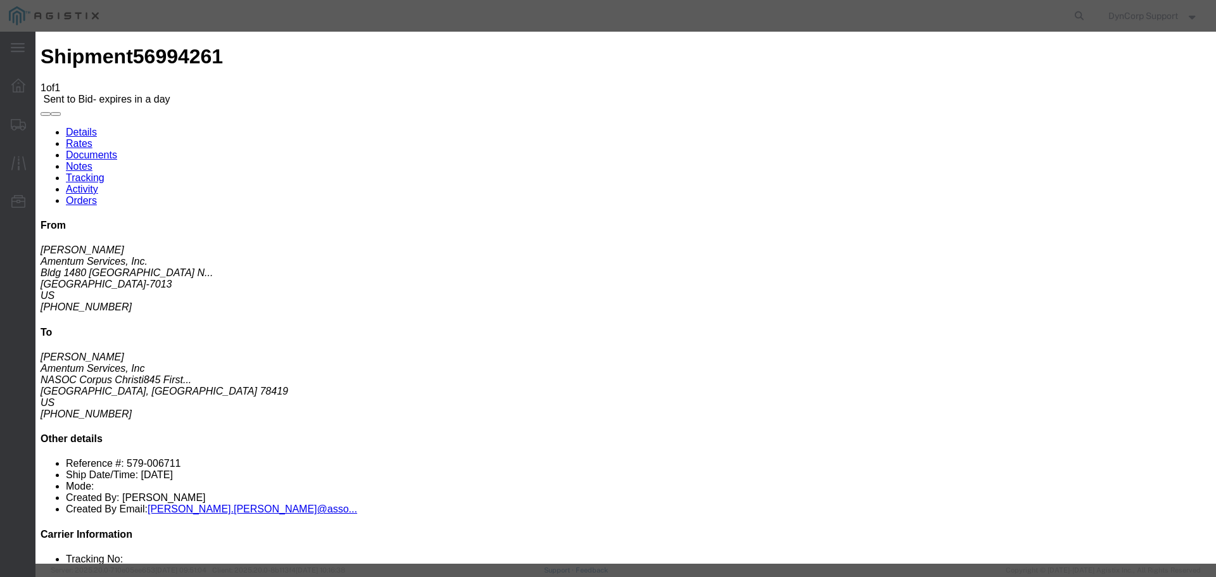
click input "text"
paste input "56994261"
type input "56994261"
click select "Select LTL 5+ Day LTL Economy 3 - 5 Day Less than Truckload TL Standard 3 - 5 D…"
select select "29547"
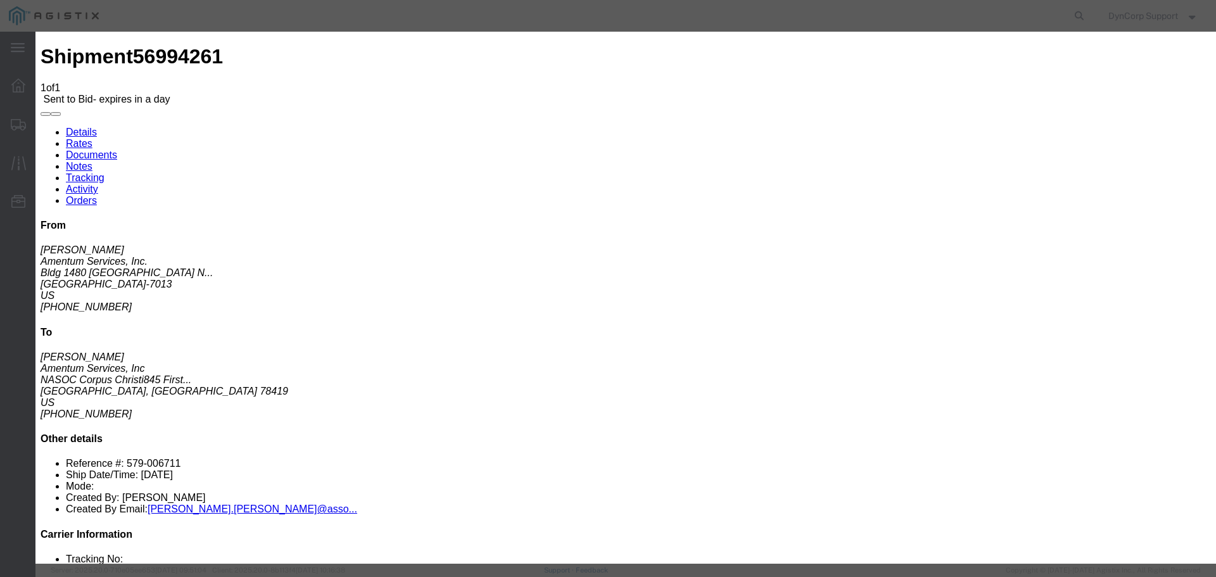
click select "Select LTL 5+ Day LTL Economy 3 - 5 Day Less than Truckload TL Standard 3 - 5 D…"
click input "text"
paste input "56994261"
type input "56994261"
click select "Select Air Less than Truckload Multi-Leg Ocean Freight Rail Small Parcel Truckl…"
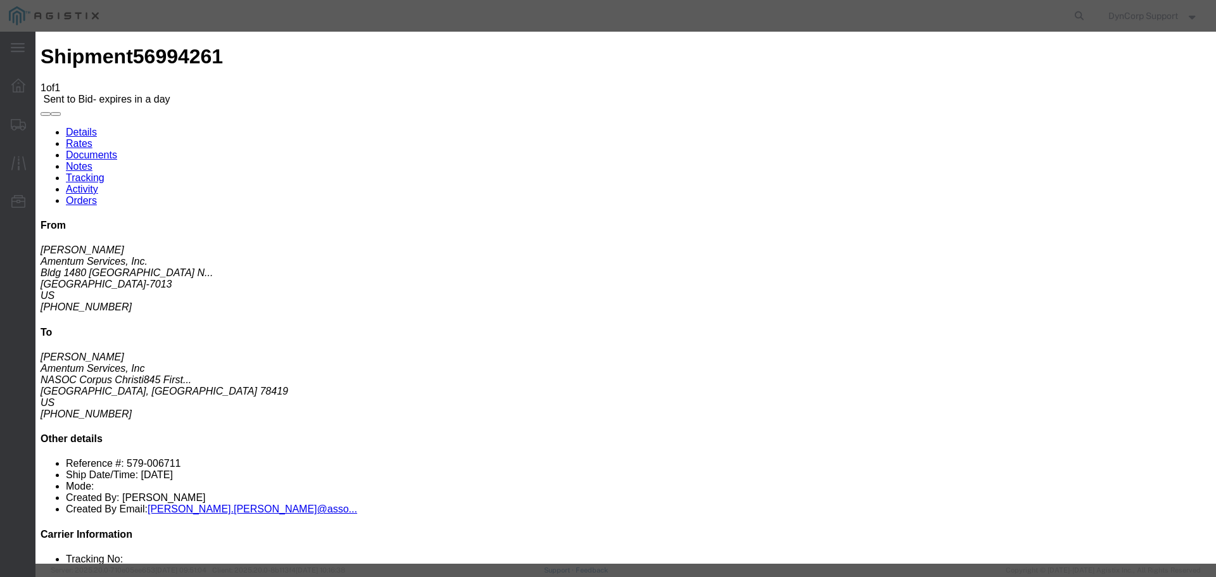
select select "TL"
click select "Select Air Less than Truckload Multi-Leg Ocean Freight Rail Small Parcel Truckl…"
click input "number"
type input "3300"
click button "Submit"
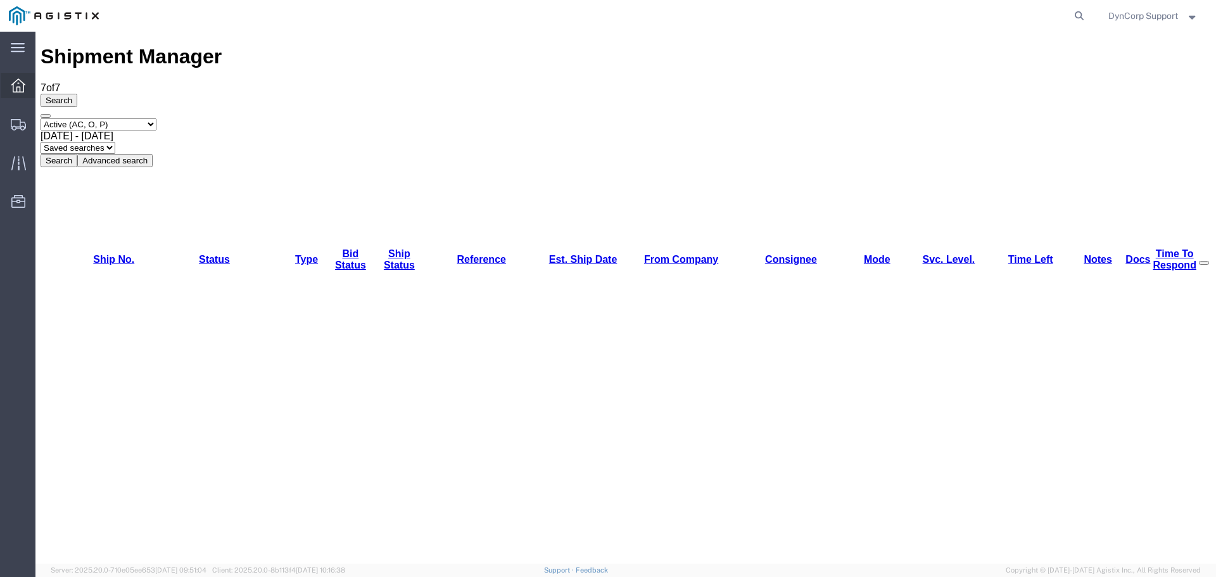
click at [18, 87] on icon at bounding box center [18, 86] width 14 height 14
